Goal: Contribute content: Contribute content

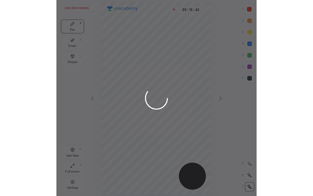
scroll to position [177, 98]
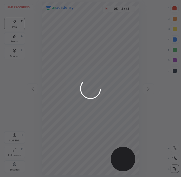
click at [19, 5] on div at bounding box center [90, 88] width 181 height 177
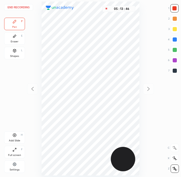
click at [20, 7] on button "End recording" at bounding box center [18, 7] width 29 height 6
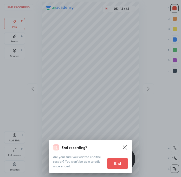
click at [115, 166] on button "End" at bounding box center [117, 164] width 21 height 10
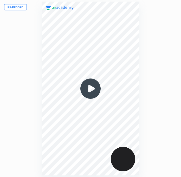
click at [16, 7] on button "Re-record" at bounding box center [15, 7] width 23 height 6
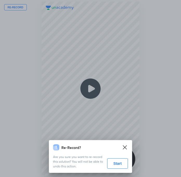
click at [115, 165] on button "Start" at bounding box center [117, 164] width 21 height 10
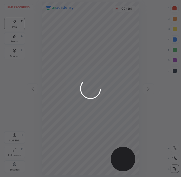
click at [175, 7] on div at bounding box center [90, 88] width 181 height 177
click at [176, 9] on div at bounding box center [90, 88] width 181 height 177
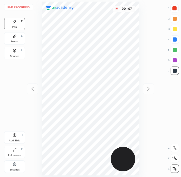
click at [177, 8] on div at bounding box center [175, 8] width 8 height 8
click at [173, 68] on div at bounding box center [175, 71] width 8 height 8
click at [175, 59] on div at bounding box center [175, 60] width 4 height 4
click at [178, 70] on div at bounding box center [175, 71] width 8 height 8
click at [176, 60] on div at bounding box center [175, 60] width 4 height 4
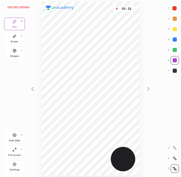
click at [174, 71] on div at bounding box center [175, 71] width 4 height 4
click at [177, 61] on div at bounding box center [175, 60] width 4 height 4
click at [175, 71] on div at bounding box center [175, 71] width 4 height 4
click at [174, 60] on div at bounding box center [175, 60] width 4 height 4
click at [173, 70] on div at bounding box center [175, 71] width 4 height 4
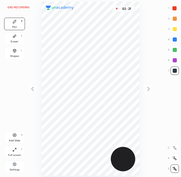
click at [12, 140] on div "Add Slide" at bounding box center [14, 141] width 11 height 3
click at [176, 60] on div at bounding box center [175, 60] width 4 height 4
click at [30, 88] on icon at bounding box center [32, 89] width 6 height 6
click at [173, 72] on div at bounding box center [175, 71] width 4 height 4
click at [177, 39] on div at bounding box center [175, 39] width 4 height 4
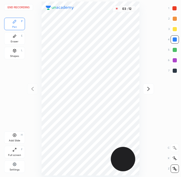
click at [174, 60] on div at bounding box center [175, 60] width 4 height 4
click at [175, 71] on div at bounding box center [175, 71] width 4 height 4
click at [175, 61] on div at bounding box center [175, 60] width 4 height 4
click at [16, 153] on div "Full screen F" at bounding box center [14, 152] width 21 height 12
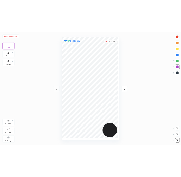
scroll to position [196, 230]
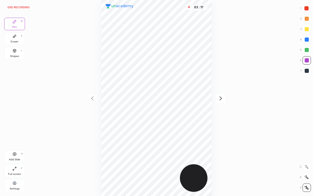
click at [18, 173] on div "Full screen" at bounding box center [14, 174] width 13 height 3
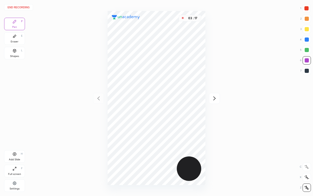
scroll to position [25860, 25939]
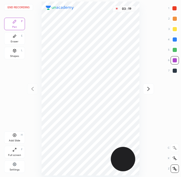
click at [18, 148] on div "Full screen F" at bounding box center [14, 152] width 21 height 12
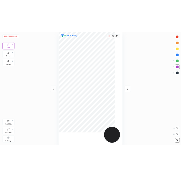
scroll to position [196, 230]
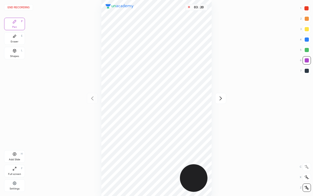
click at [16, 170] on icon at bounding box center [14, 169] width 4 height 4
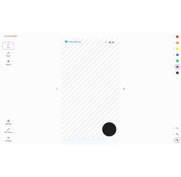
scroll to position [25860, 25939]
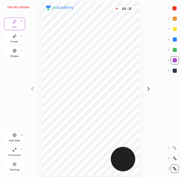
click at [9, 133] on div "Add Slide H" at bounding box center [14, 137] width 21 height 12
click at [33, 89] on icon at bounding box center [32, 89] width 6 height 6
click at [177, 48] on div at bounding box center [175, 50] width 8 height 8
click at [173, 38] on div at bounding box center [175, 39] width 8 height 8
click at [150, 87] on icon at bounding box center [149, 89] width 6 height 6
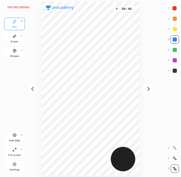
click at [13, 135] on icon at bounding box center [14, 135] width 3 height 3
click at [28, 92] on div at bounding box center [32, 89] width 11 height 11
click at [36, 89] on div at bounding box center [32, 89] width 11 height 11
click at [174, 74] on div at bounding box center [175, 71] width 8 height 8
click at [19, 133] on div "Add Slide H" at bounding box center [14, 137] width 21 height 12
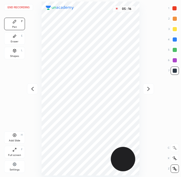
click at [28, 92] on div at bounding box center [32, 89] width 11 height 11
click at [174, 40] on div at bounding box center [175, 39] width 4 height 4
click at [140, 134] on div "End recording 1 2 3 4 5 6 7 R O A L C X Z Erase all C X Z Pen P Eraser E Shapes…" at bounding box center [90, 88] width 181 height 177
click at [21, 135] on div "H" at bounding box center [22, 135] width 2 height 3
click at [174, 70] on div at bounding box center [175, 71] width 4 height 4
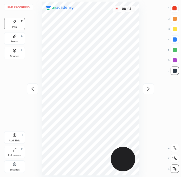
click at [173, 8] on div at bounding box center [175, 8] width 4 height 4
click at [17, 140] on div "Add Slide" at bounding box center [14, 141] width 11 height 3
click at [32, 92] on icon at bounding box center [32, 89] width 6 height 6
click at [33, 89] on icon at bounding box center [32, 89] width 6 height 6
click at [29, 90] on div "End recording 1 2 3 4 5 6 7 R O A L C X Z Erase all C X Z Pen P Eraser E Shapes…" at bounding box center [90, 88] width 181 height 177
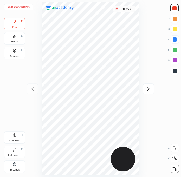
click at [18, 5] on button "End recording" at bounding box center [18, 7] width 29 height 6
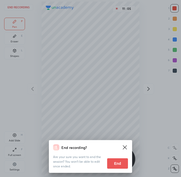
click at [116, 164] on button "End" at bounding box center [117, 164] width 21 height 10
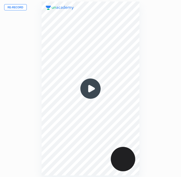
scroll to position [177, 98]
